Goal: Obtain resource: Download file/media

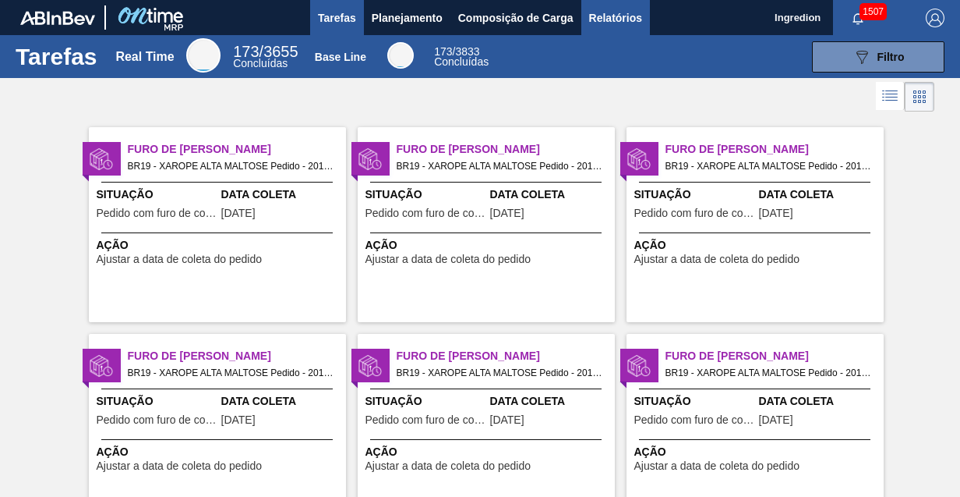
click at [614, 17] on span "Relatórios" at bounding box center [615, 18] width 53 height 19
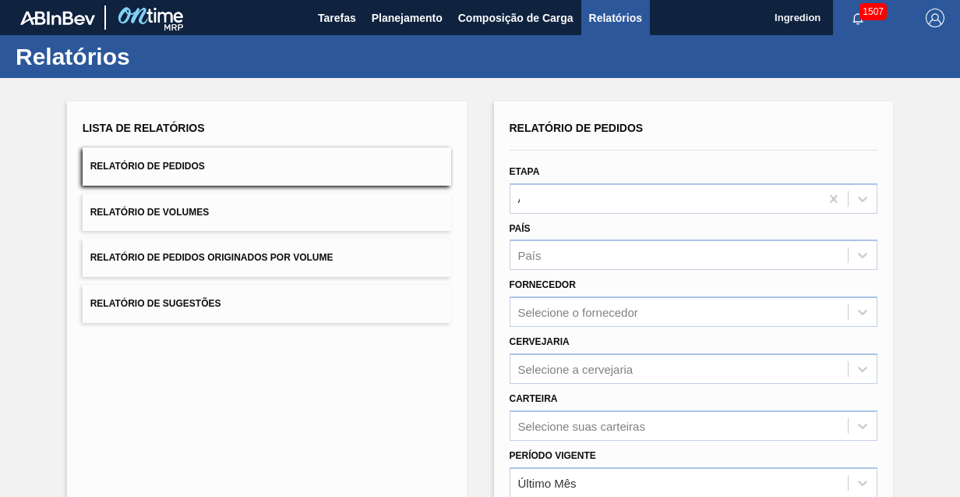
type input "Aguardando Faturamento"
type input "Xarope"
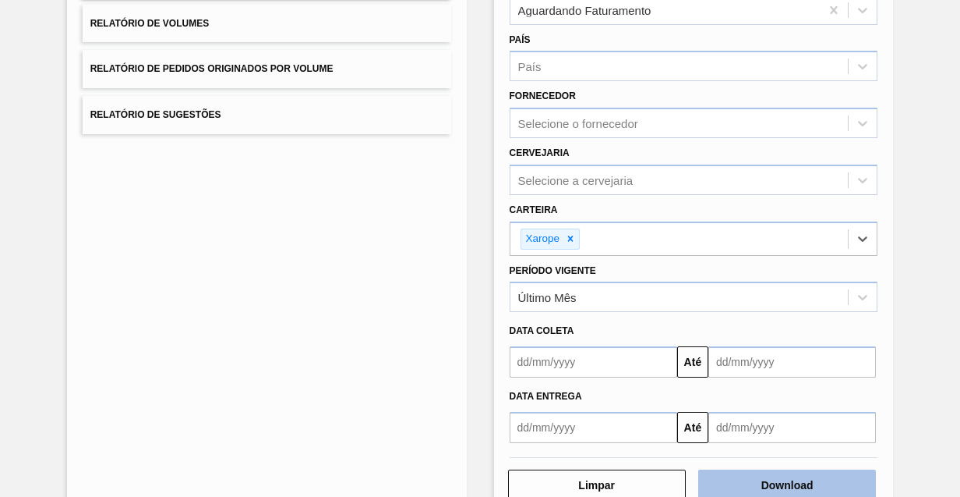
click at [785, 482] on button "Download" at bounding box center [787, 484] width 178 height 31
